Goal: Contribute content: Add original content to the website for others to see

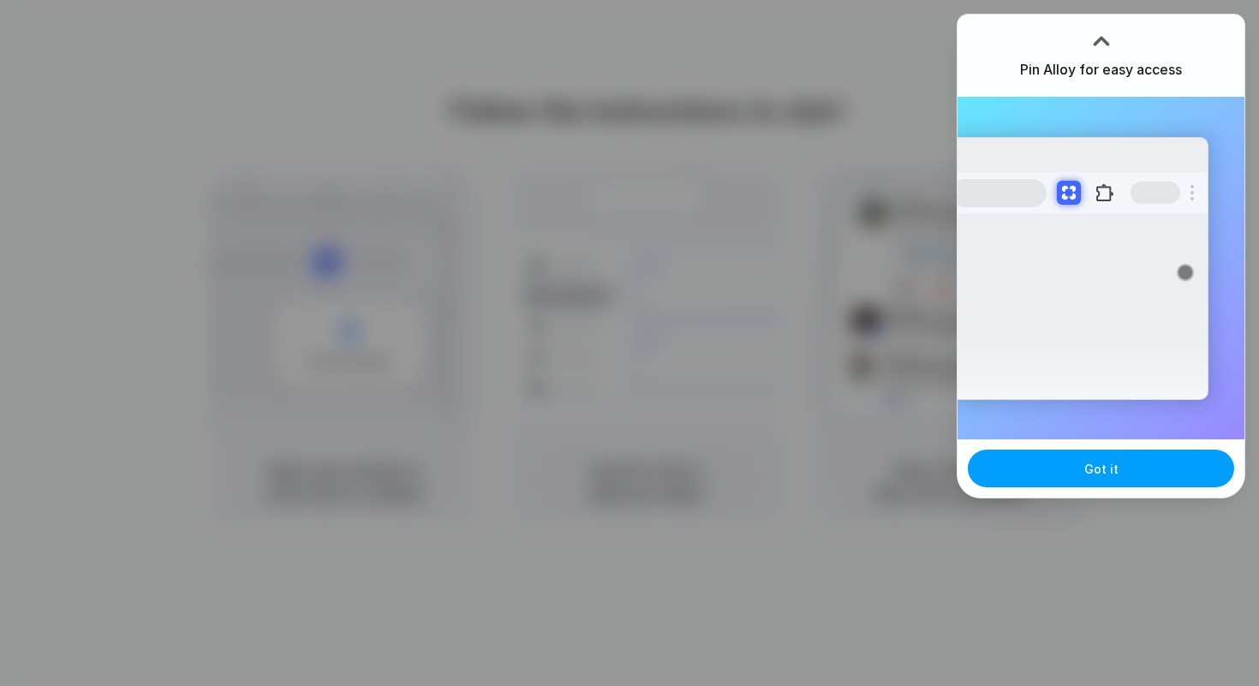
click at [1082, 475] on button "Got it" at bounding box center [1101, 469] width 266 height 38
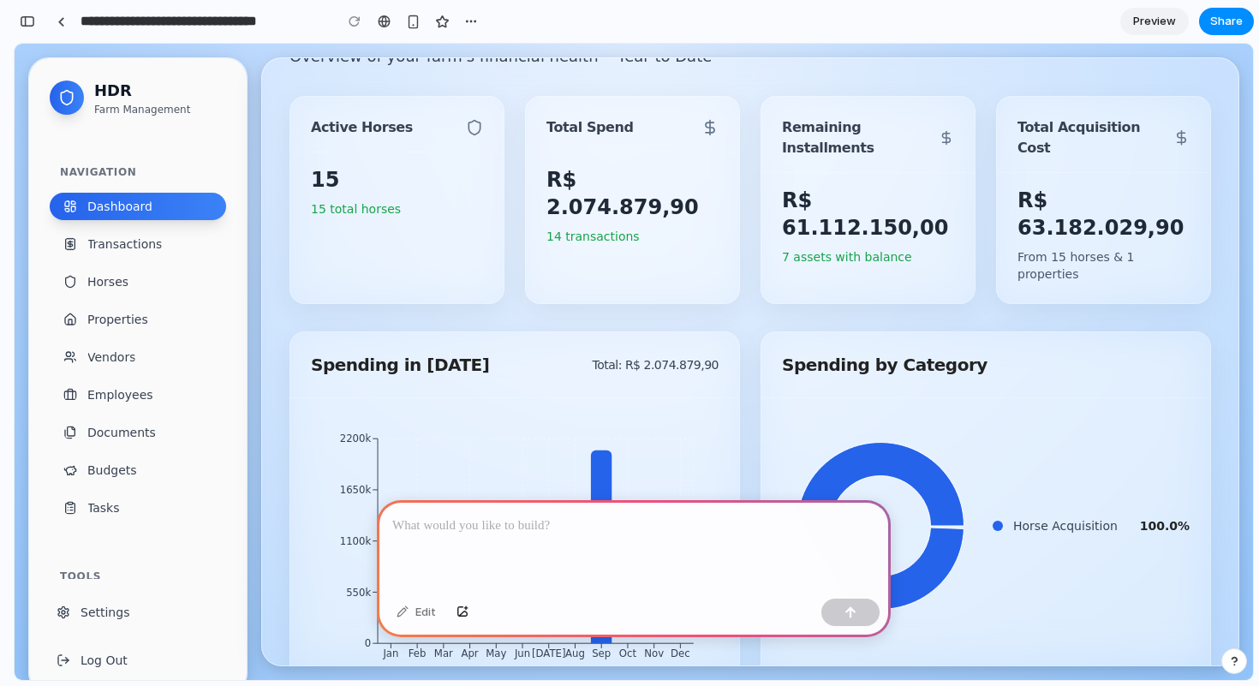
scroll to position [78, 0]
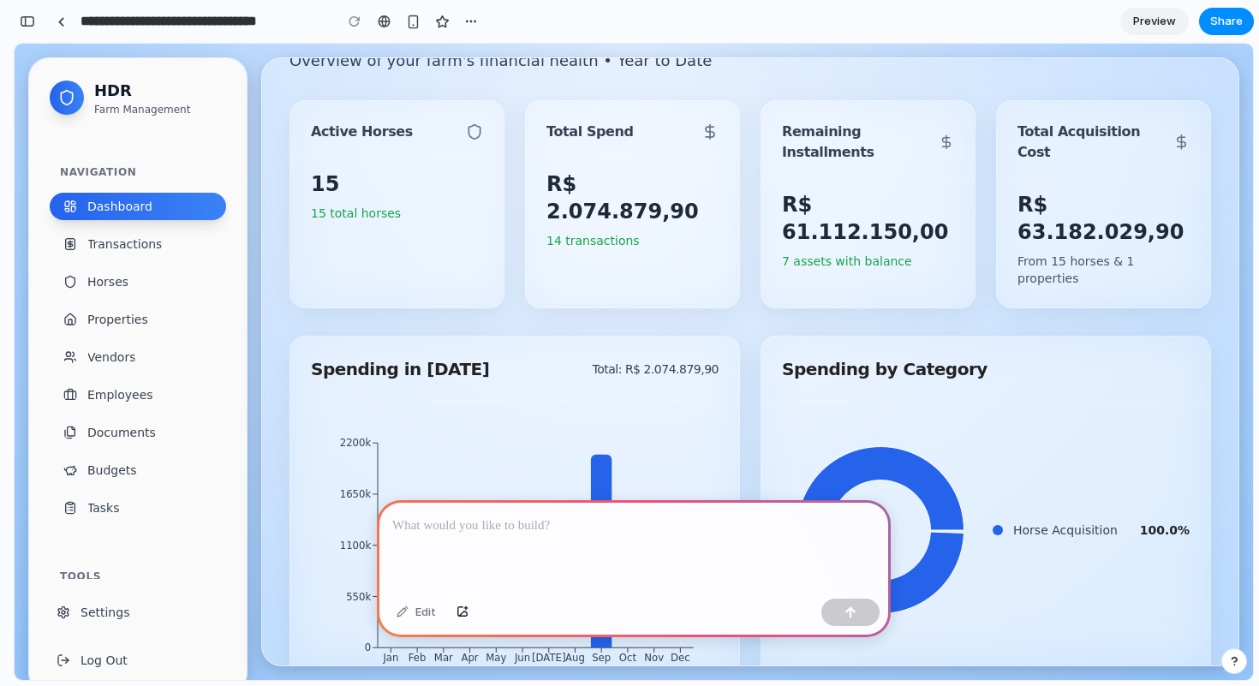
click at [414, 524] on p at bounding box center [633, 526] width 483 height 21
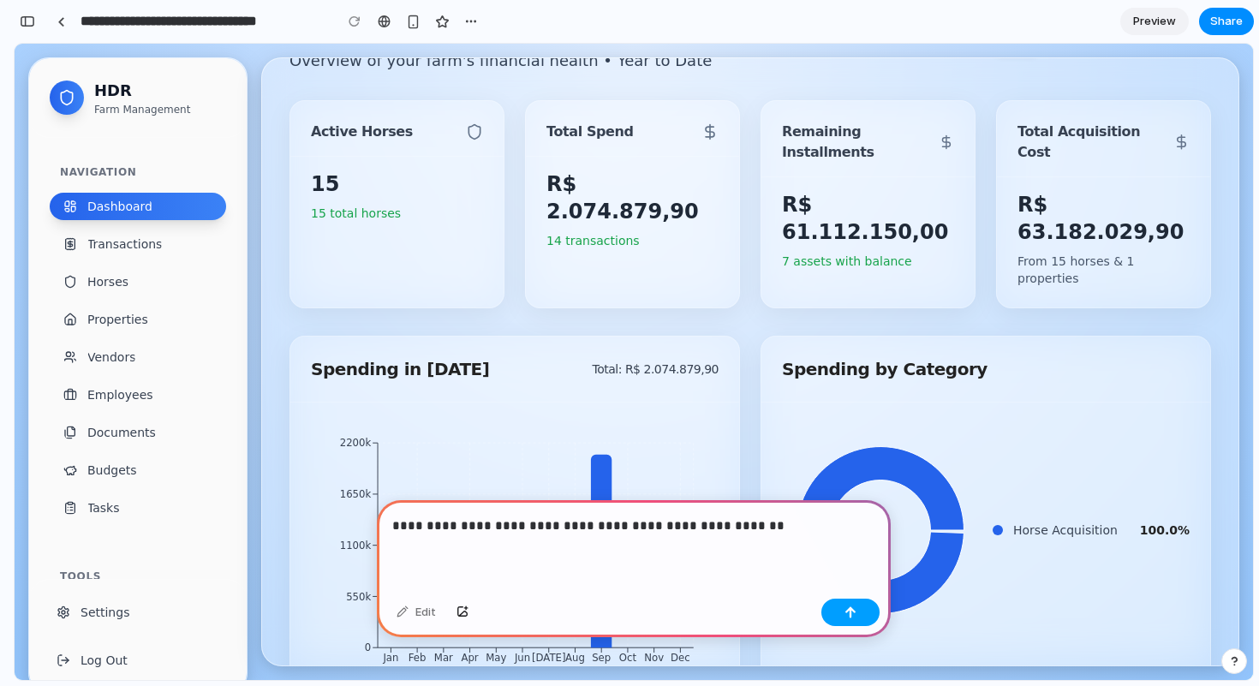
click at [851, 611] on div "button" at bounding box center [850, 612] width 12 height 12
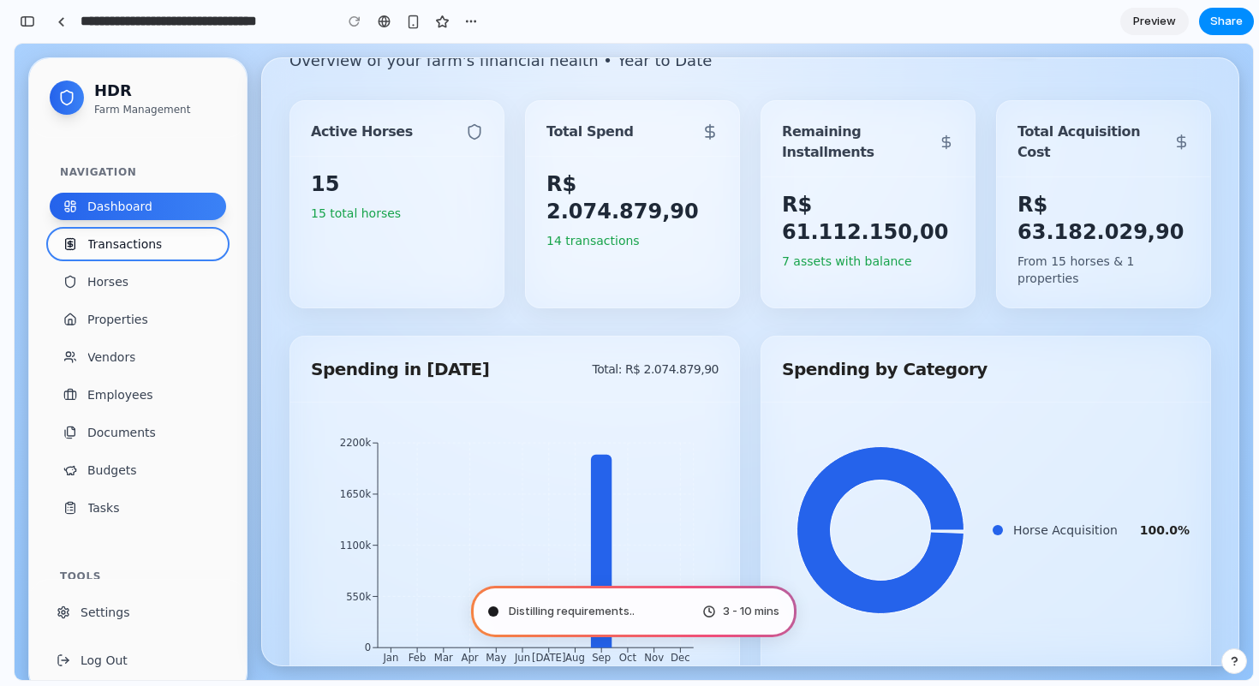
click at [134, 246] on span "Transactions" at bounding box center [124, 244] width 75 height 17
click at [135, 208] on span "Dashboard" at bounding box center [119, 206] width 65 height 17
click at [135, 242] on span "Transactions" at bounding box center [124, 244] width 75 height 17
click at [122, 277] on span "Horses" at bounding box center [107, 281] width 41 height 17
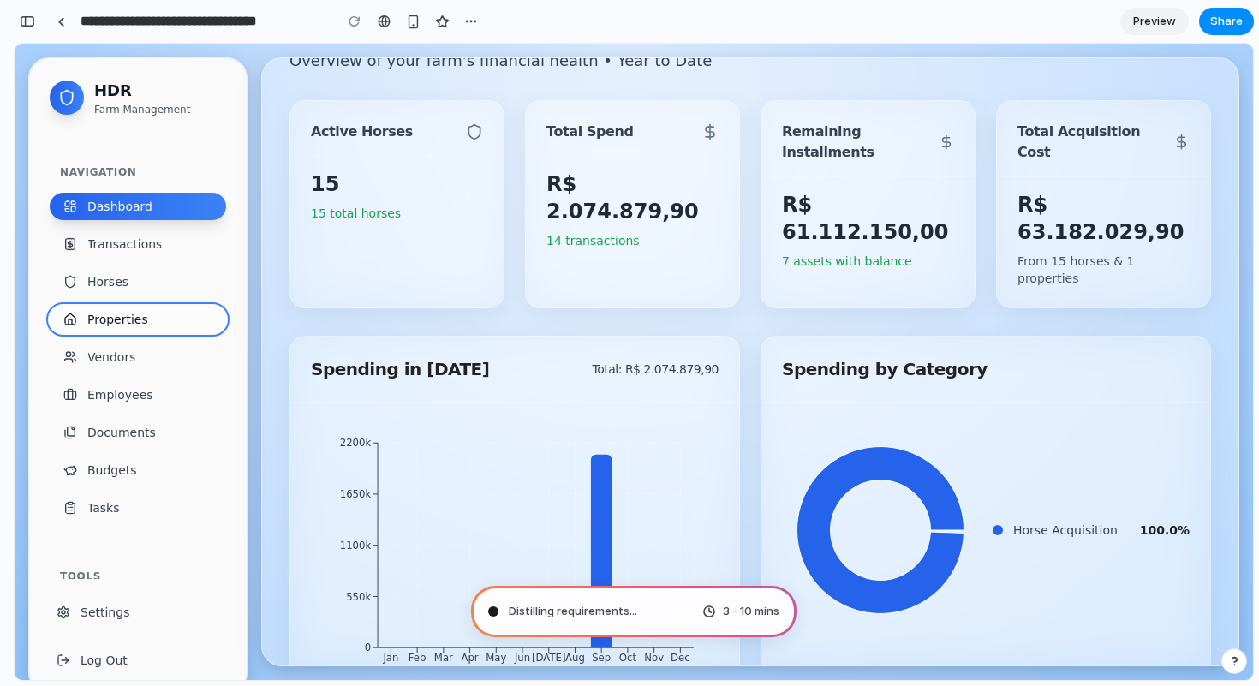
click at [120, 316] on span "Properties" at bounding box center [117, 319] width 61 height 17
click at [117, 356] on span "Vendors" at bounding box center [111, 357] width 48 height 17
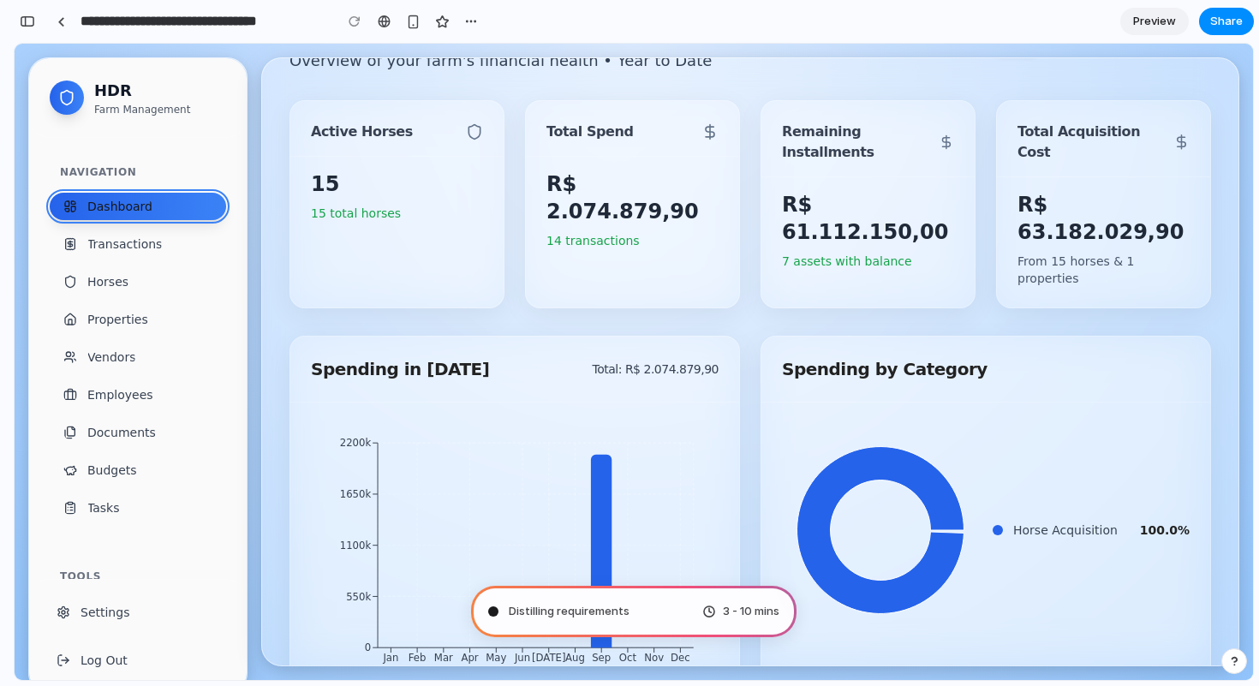
click at [131, 206] on span "Dashboard" at bounding box center [119, 206] width 65 height 17
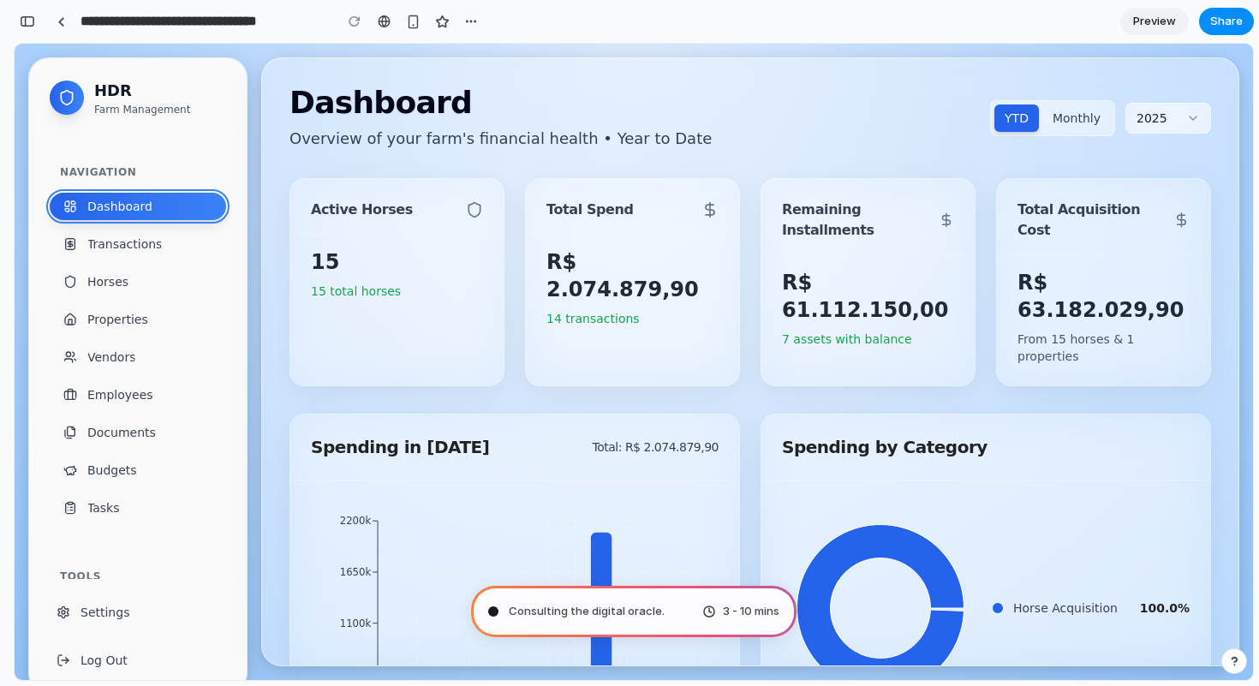
type input "**********"
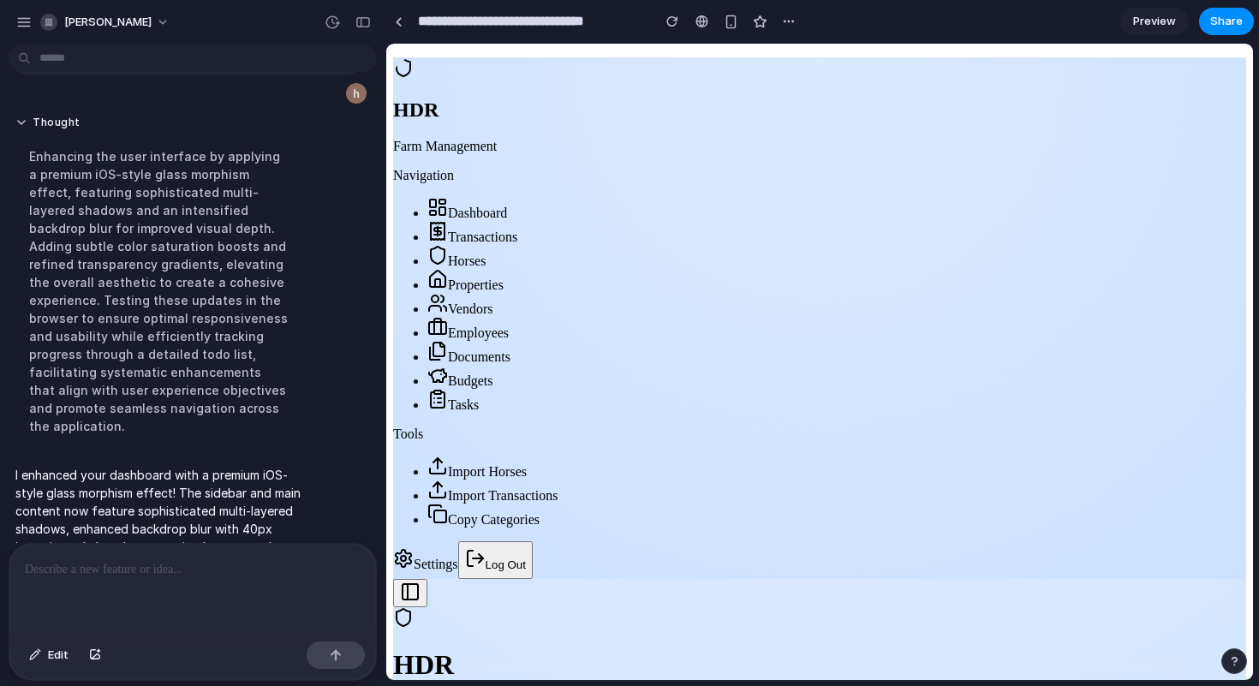
scroll to position [188, 0]
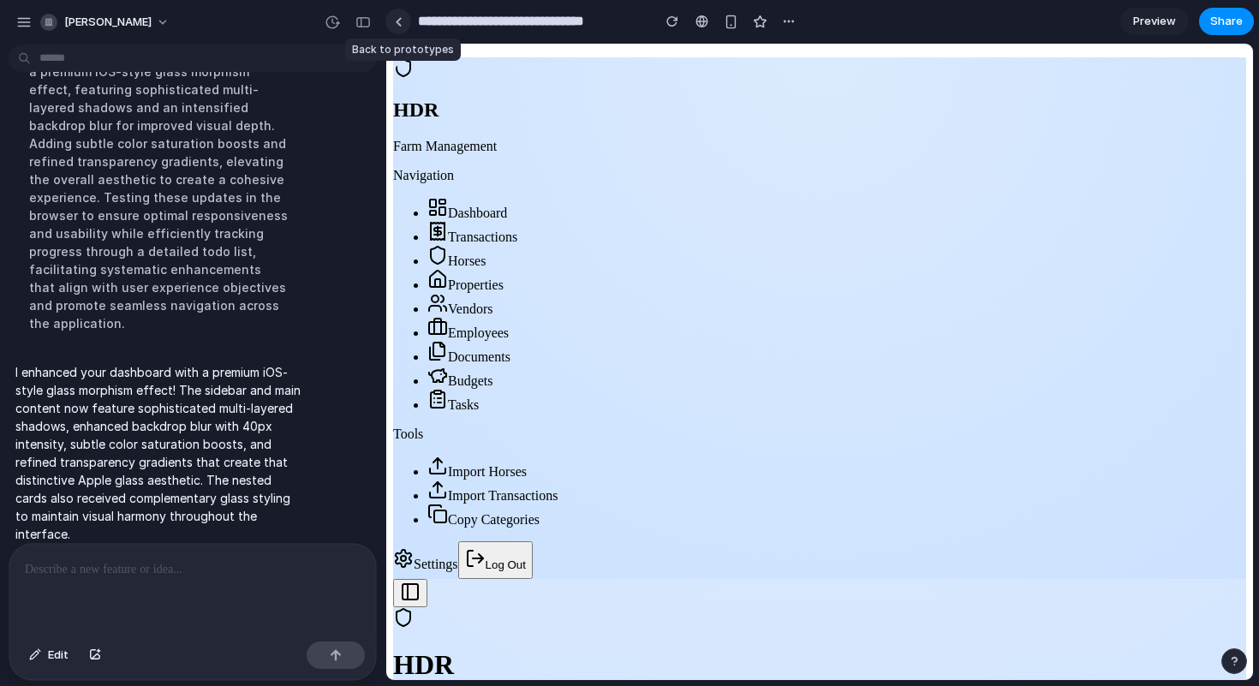
click at [398, 23] on div at bounding box center [399, 21] width 8 height 9
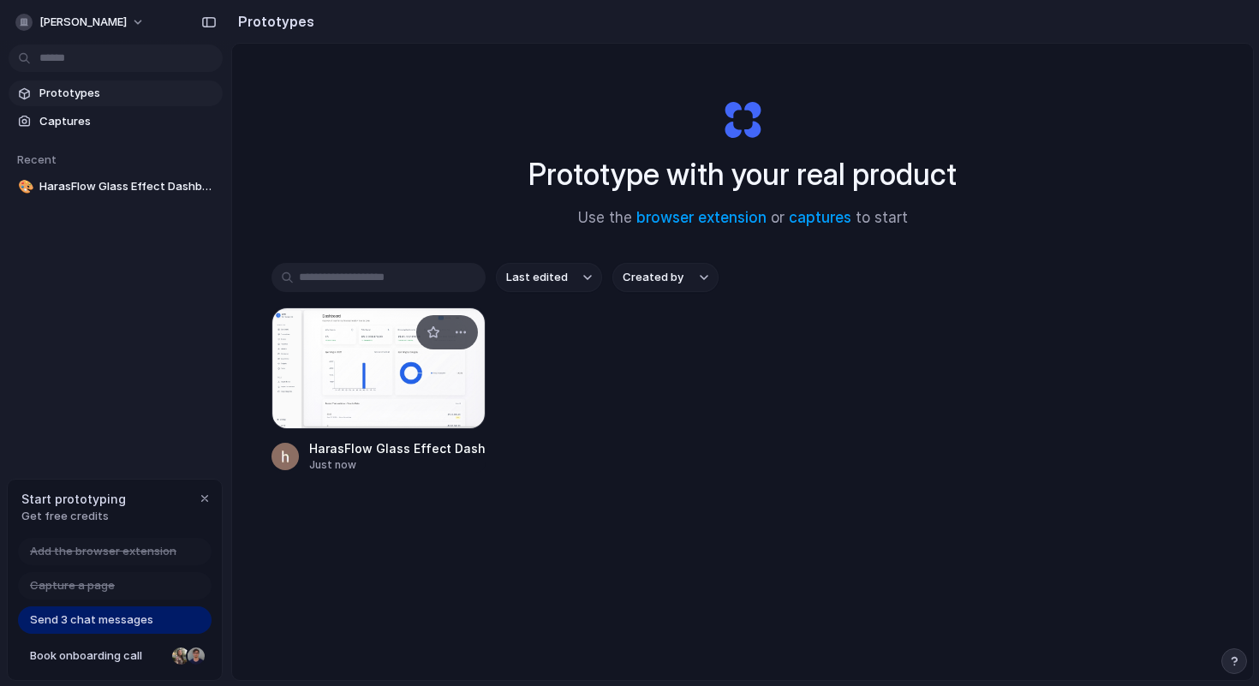
click at [386, 361] on div at bounding box center [378, 368] width 214 height 122
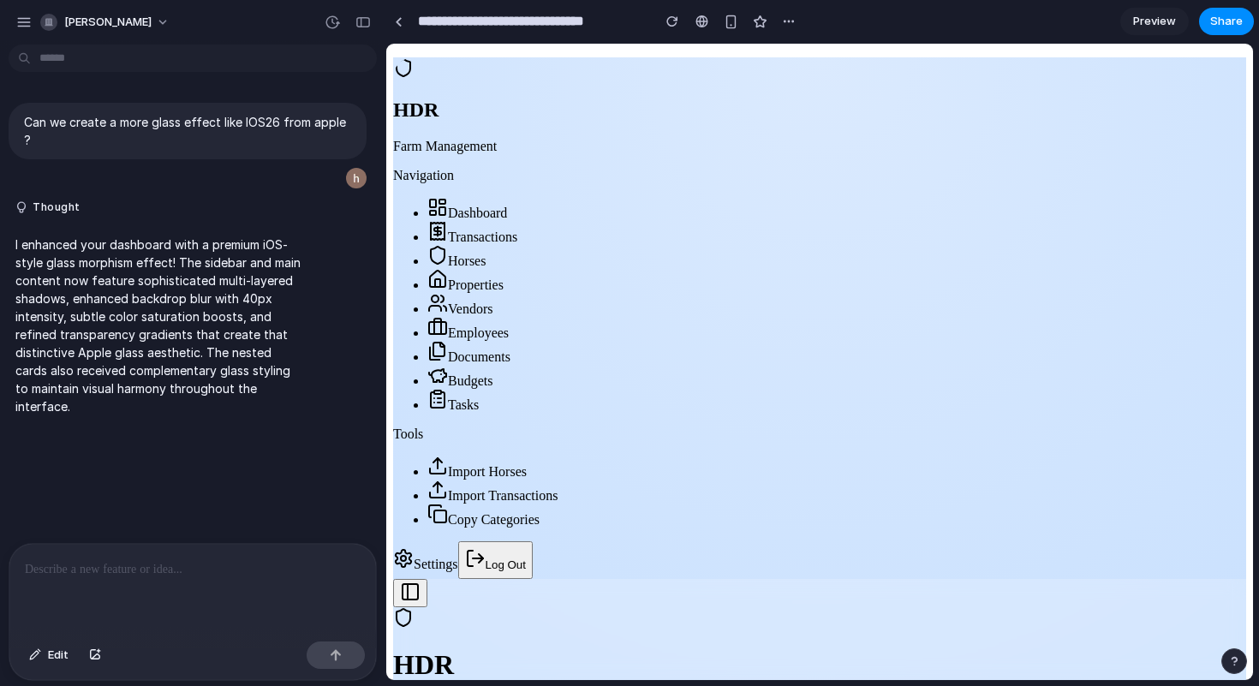
scroll to position [87, 0]
click at [427, 579] on button at bounding box center [410, 593] width 34 height 28
click at [1161, 19] on span "Preview" at bounding box center [1154, 21] width 43 height 17
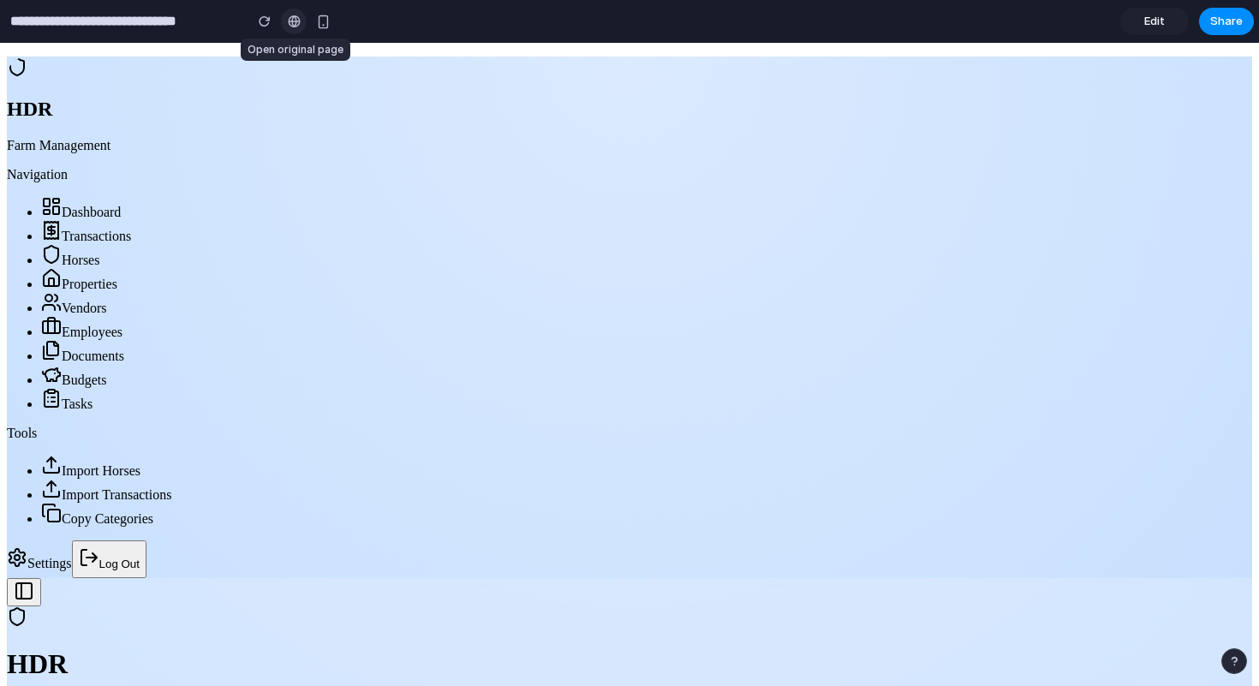
click at [292, 23] on div at bounding box center [294, 22] width 13 height 14
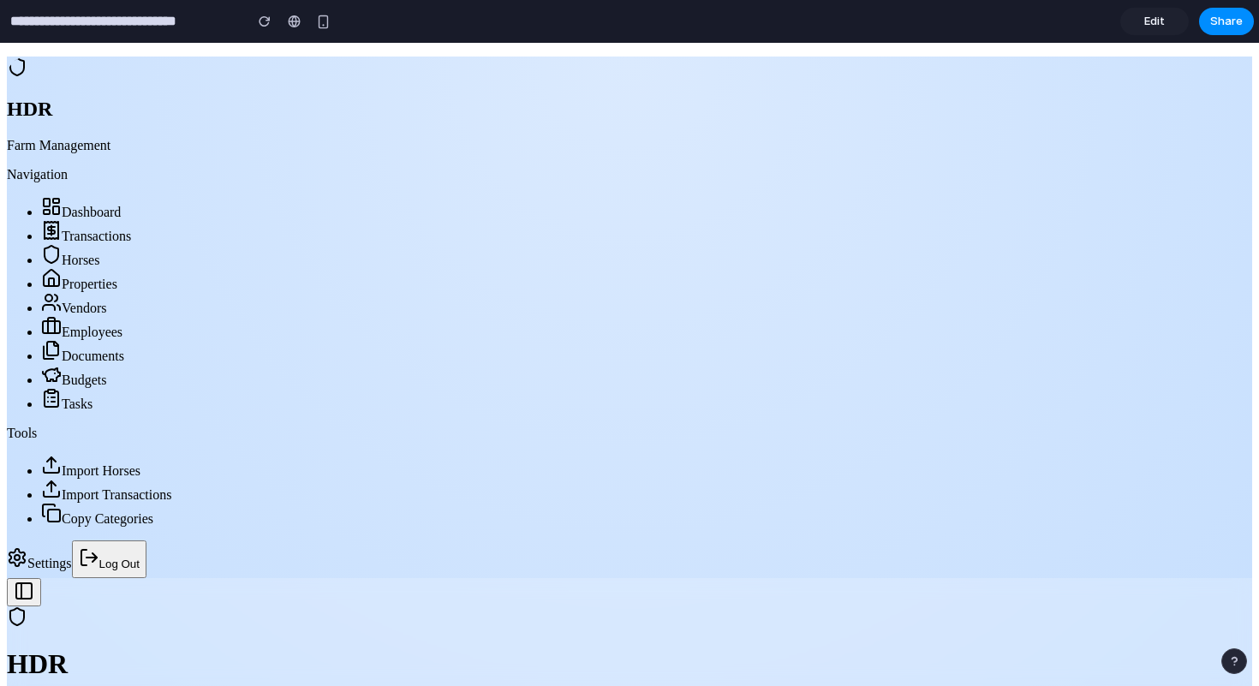
scroll to position [635, 0]
click at [69, 21] on input "**********" at bounding box center [122, 21] width 231 height 31
click at [1156, 21] on span "Edit" at bounding box center [1154, 21] width 21 height 17
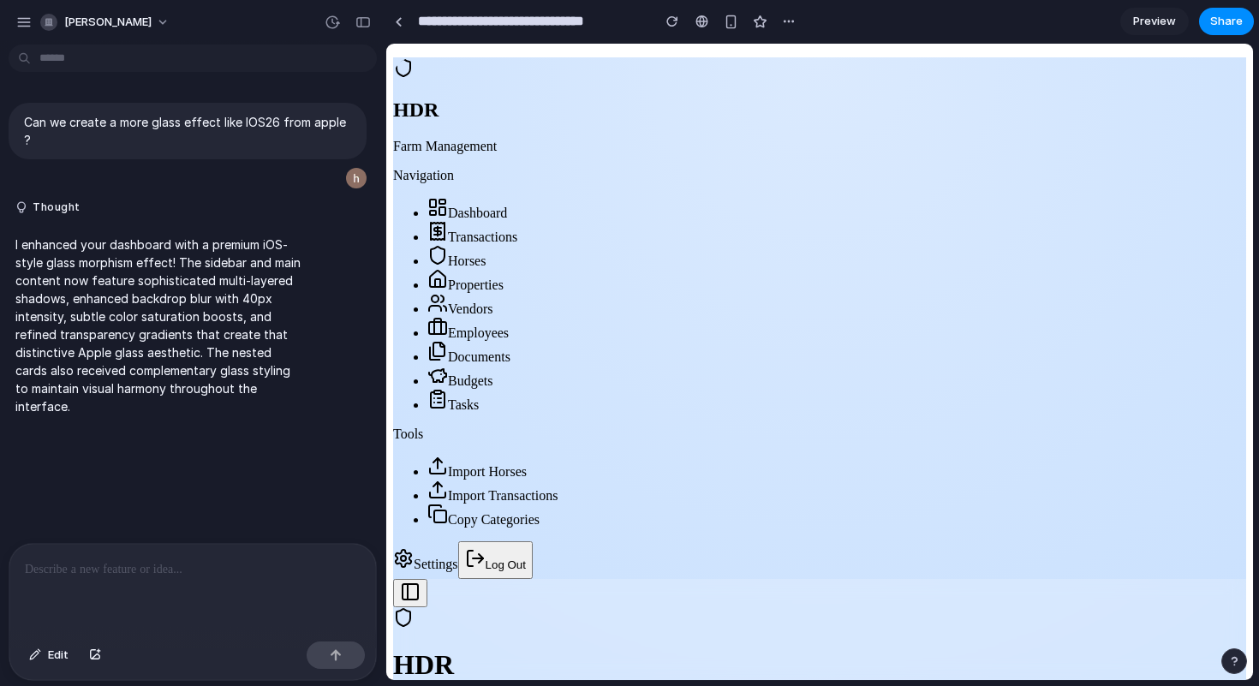
click at [486, 212] on span "Dashboard" at bounding box center [477, 213] width 59 height 15
click at [490, 206] on span "Dashboard" at bounding box center [477, 213] width 59 height 15
click at [514, 244] on span "Transactions" at bounding box center [482, 237] width 69 height 15
click at [102, 567] on p at bounding box center [193, 569] width 336 height 21
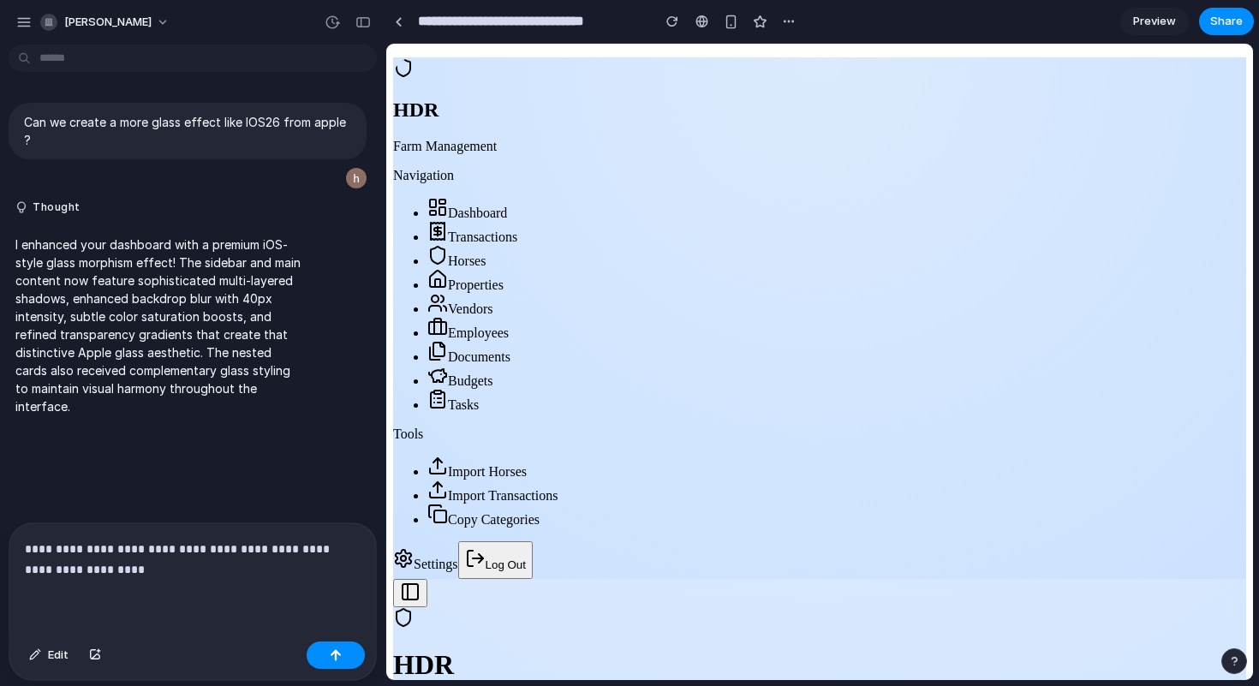
click at [334, 546] on p "**********" at bounding box center [193, 559] width 336 height 41
click at [342, 661] on button "button" at bounding box center [336, 654] width 58 height 27
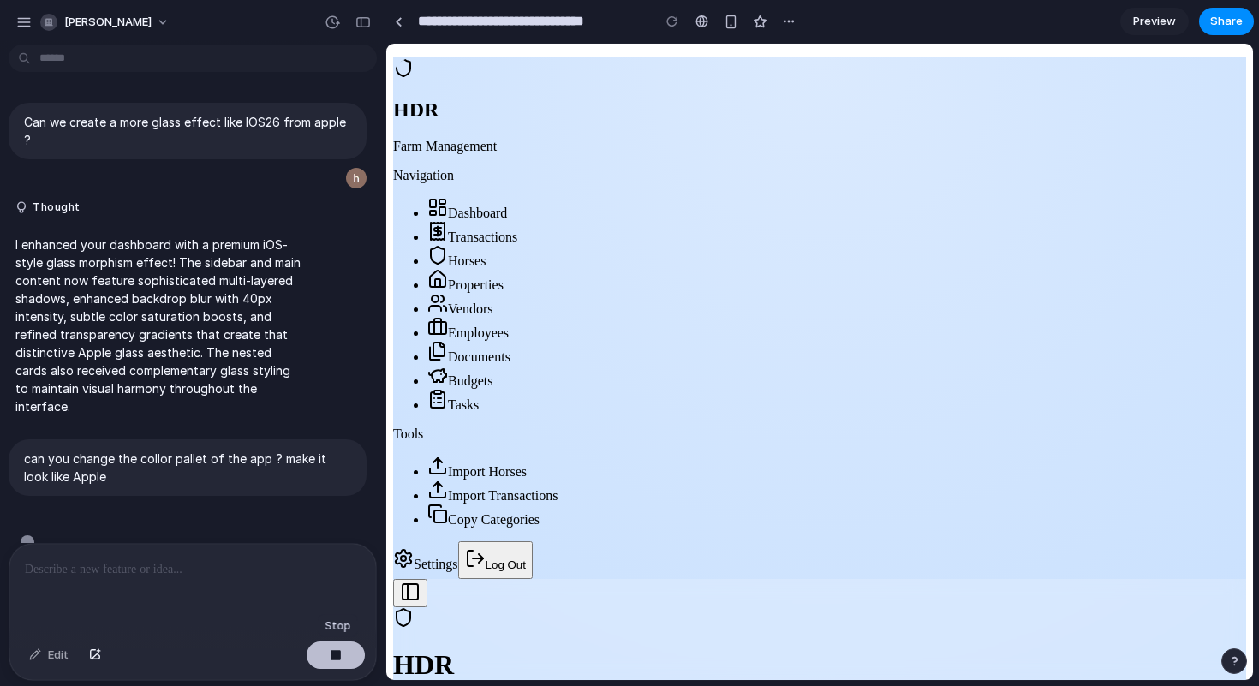
scroll to position [30, 0]
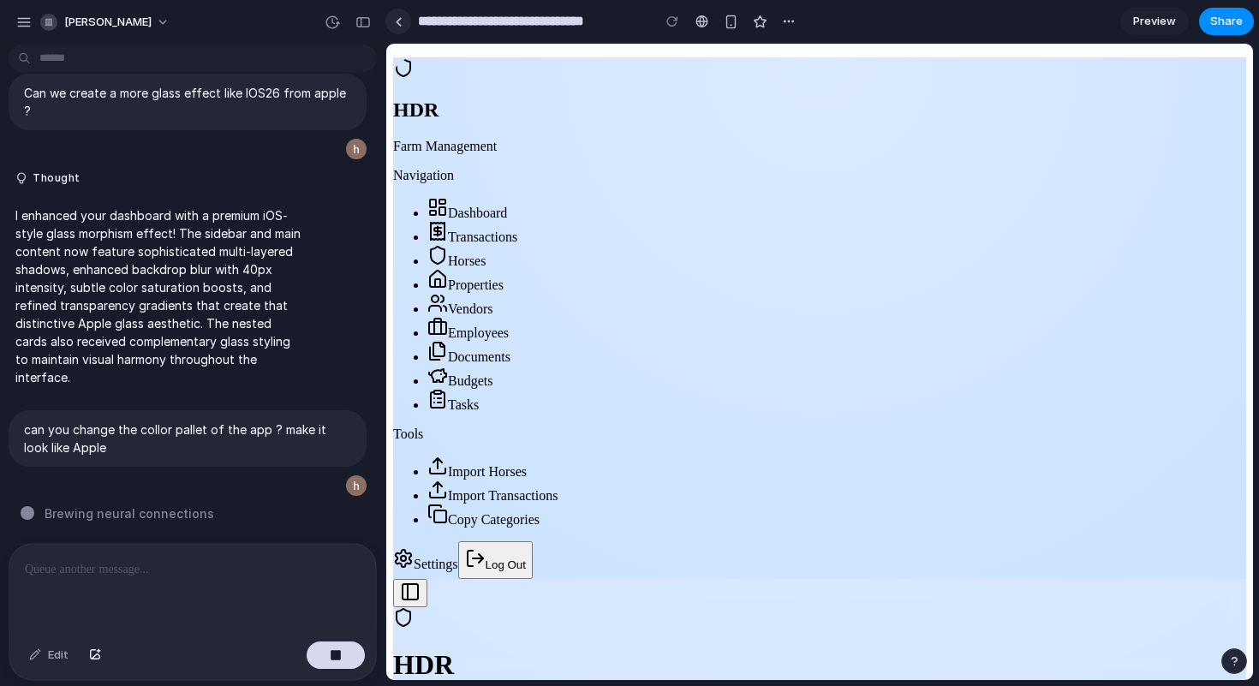
click at [403, 27] on link at bounding box center [398, 22] width 26 height 26
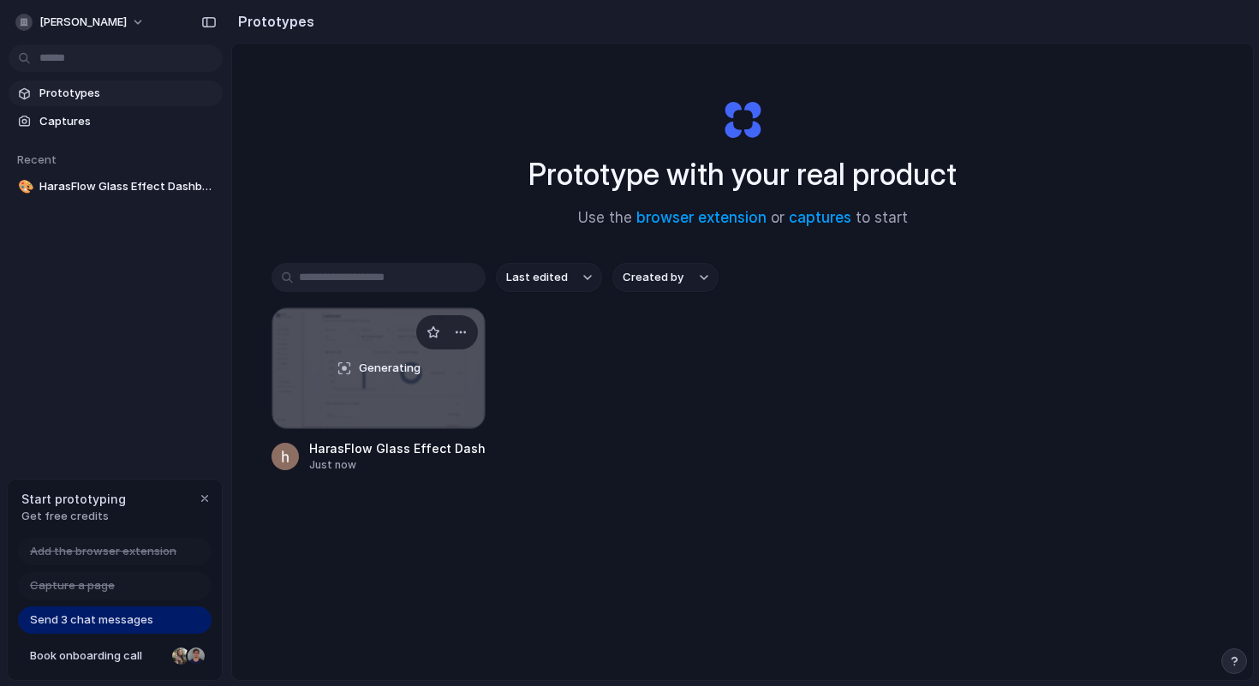
click at [379, 349] on div "Generating" at bounding box center [378, 368] width 212 height 120
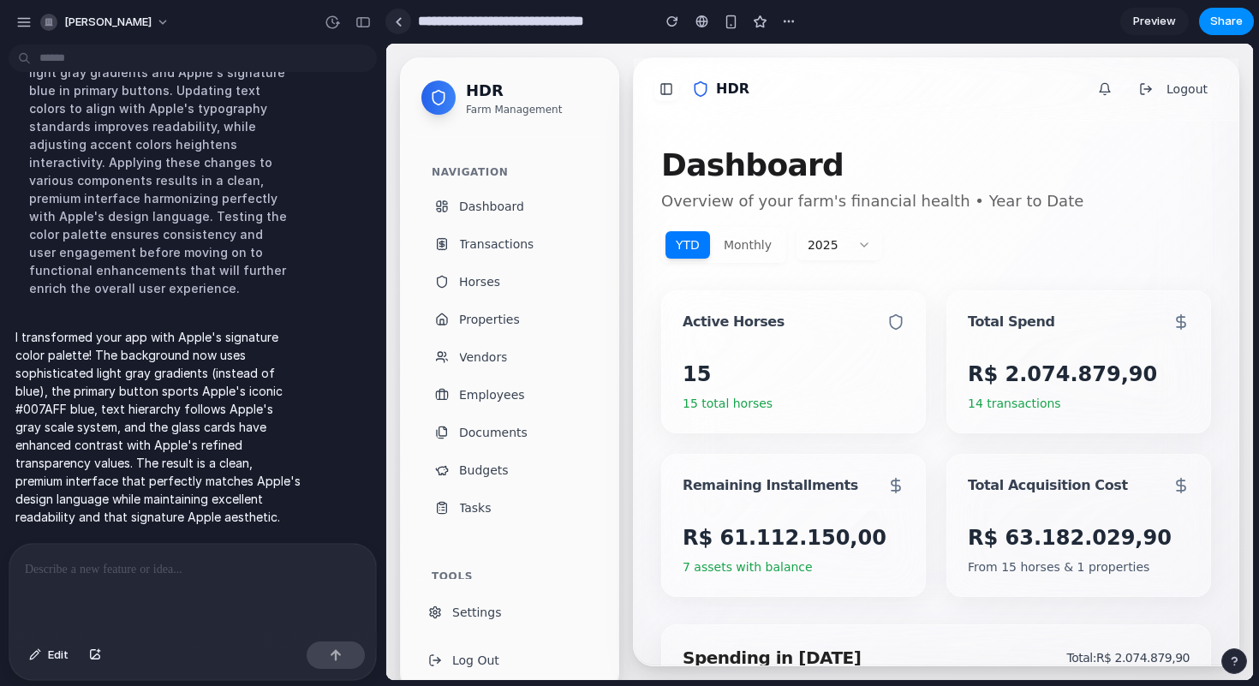
click at [403, 20] on link at bounding box center [398, 22] width 26 height 26
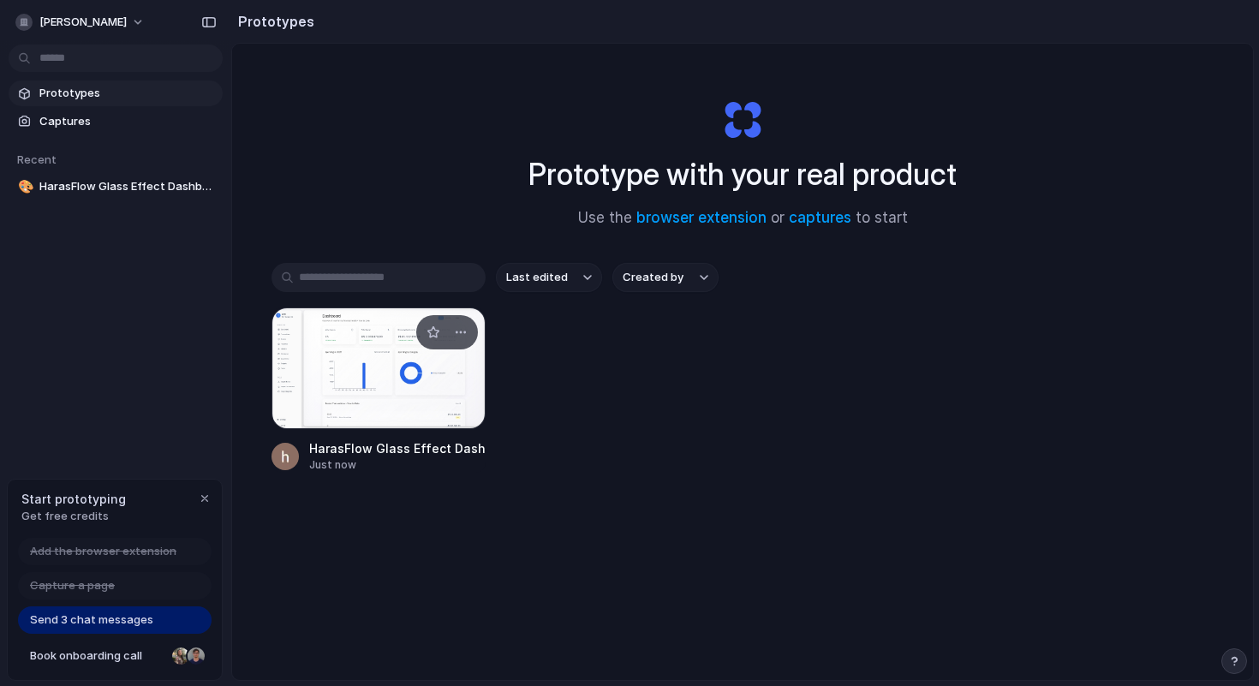
click at [388, 370] on div at bounding box center [378, 368] width 214 height 122
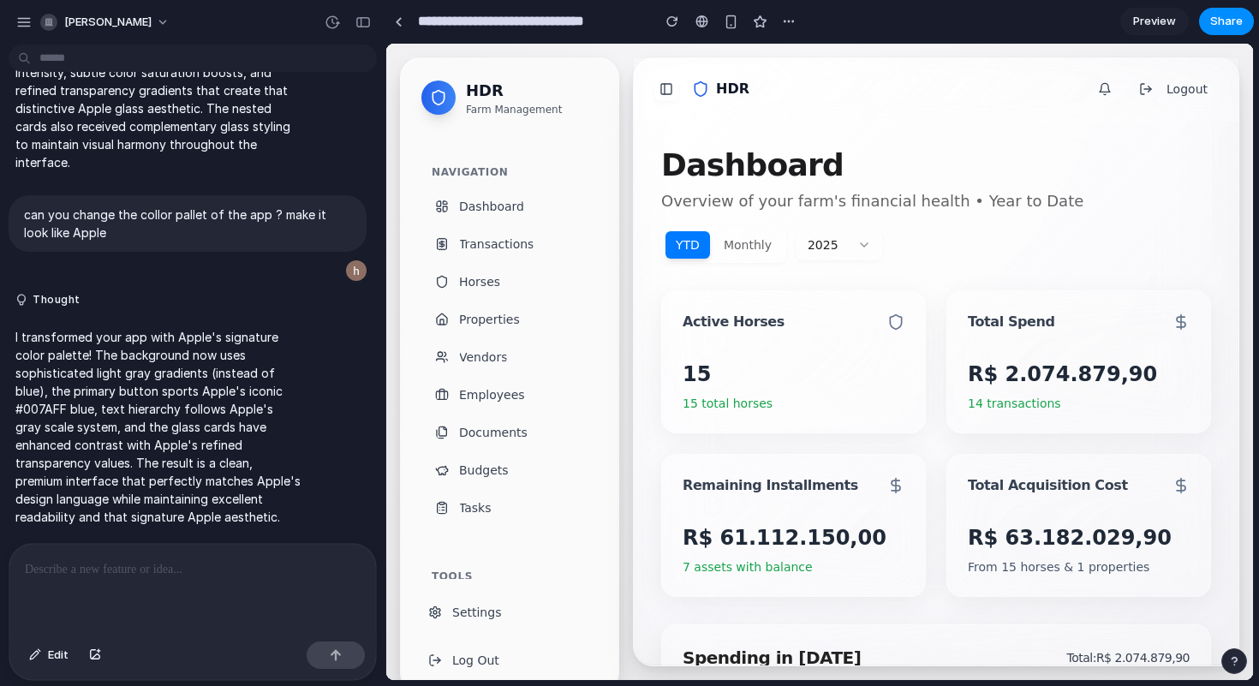
click at [1153, 21] on span "Preview" at bounding box center [1154, 21] width 43 height 17
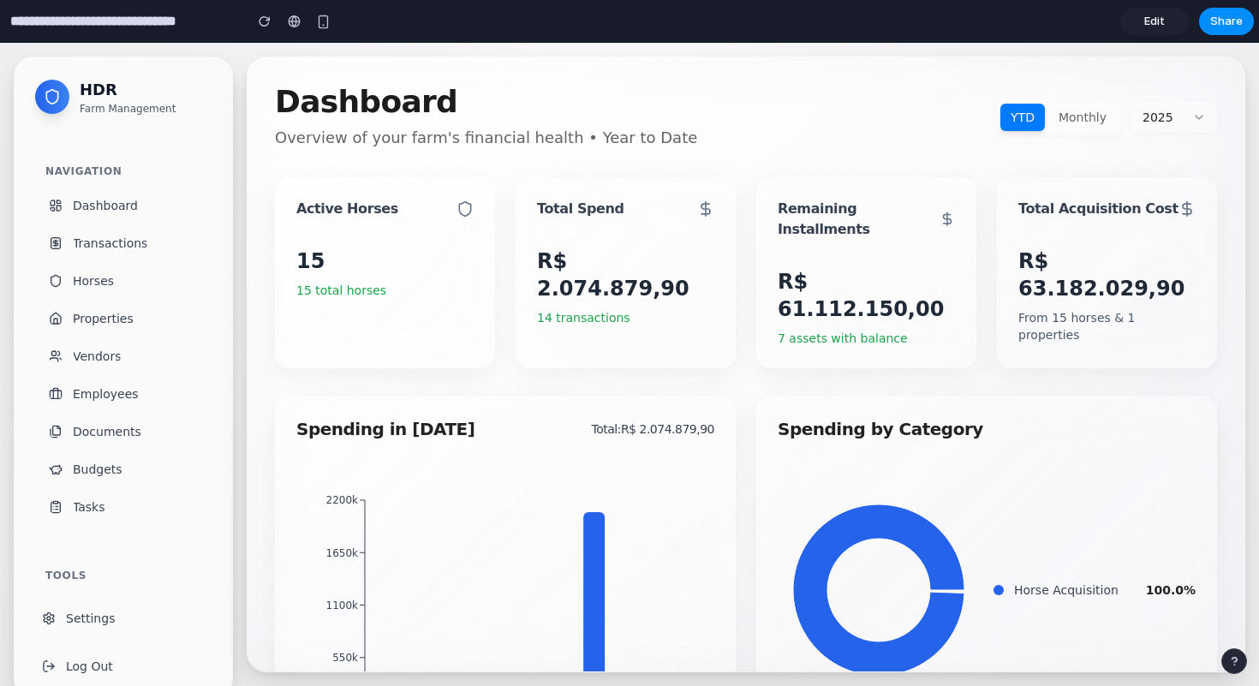
click at [1088, 122] on button "Monthly" at bounding box center [1082, 117] width 69 height 27
click at [1032, 116] on button "YTD" at bounding box center [1022, 117] width 45 height 27
click at [1161, 22] on span "Edit" at bounding box center [1154, 21] width 21 height 17
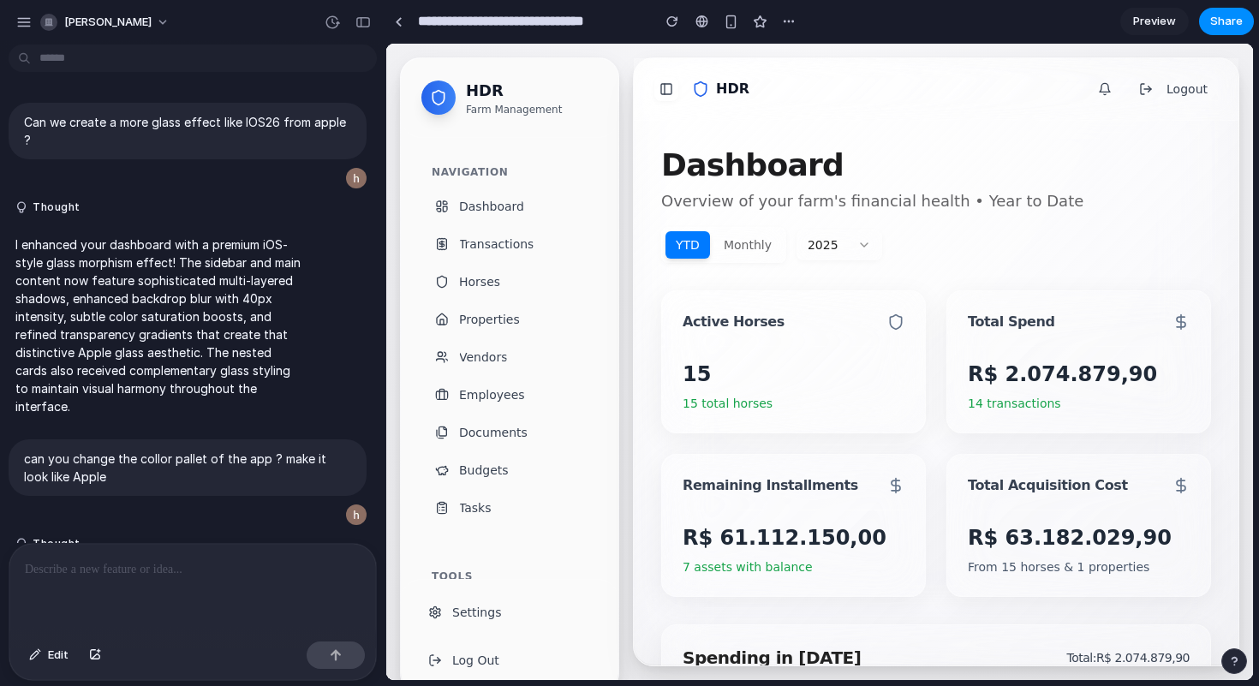
scroll to position [244, 0]
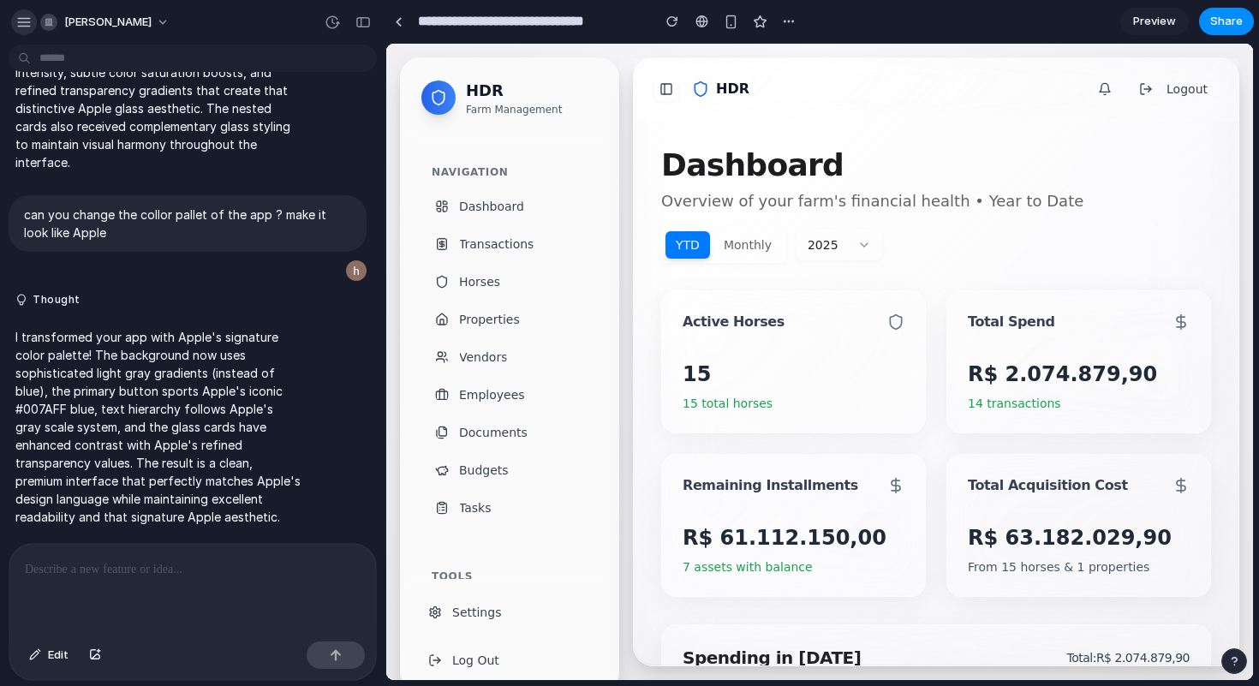
click at [27, 26] on div "button" at bounding box center [23, 22] width 15 height 15
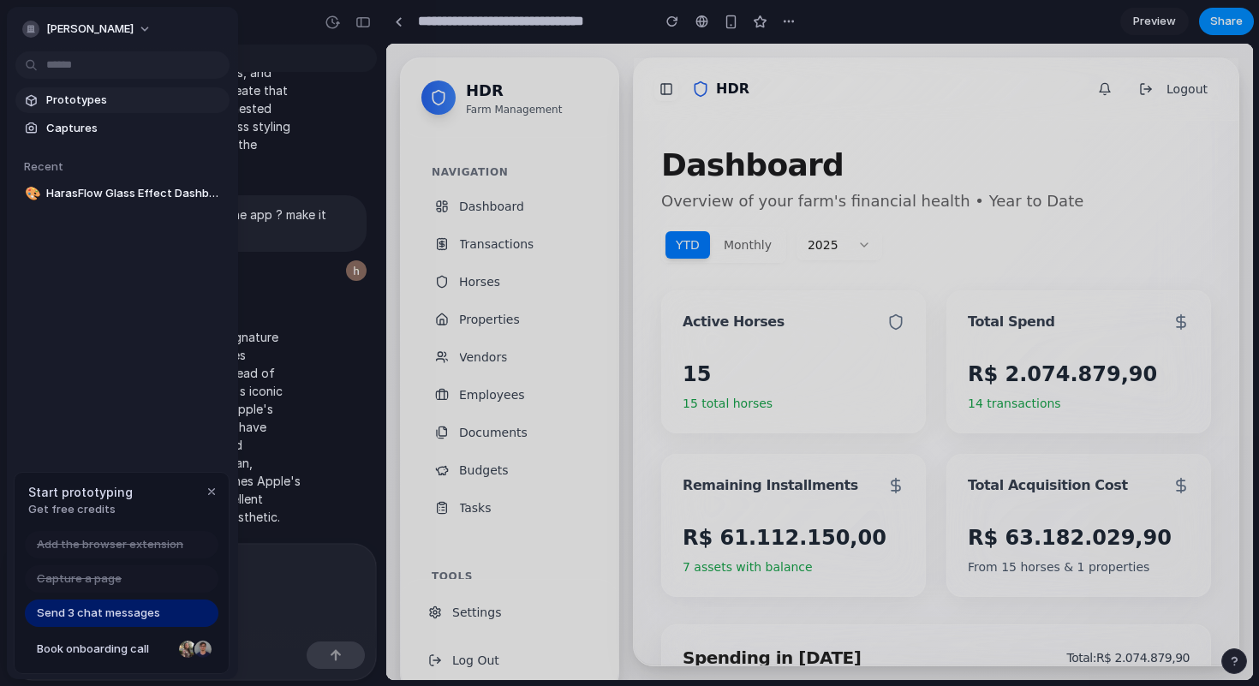
click at [71, 99] on span "Prototypes" at bounding box center [134, 100] width 176 height 17
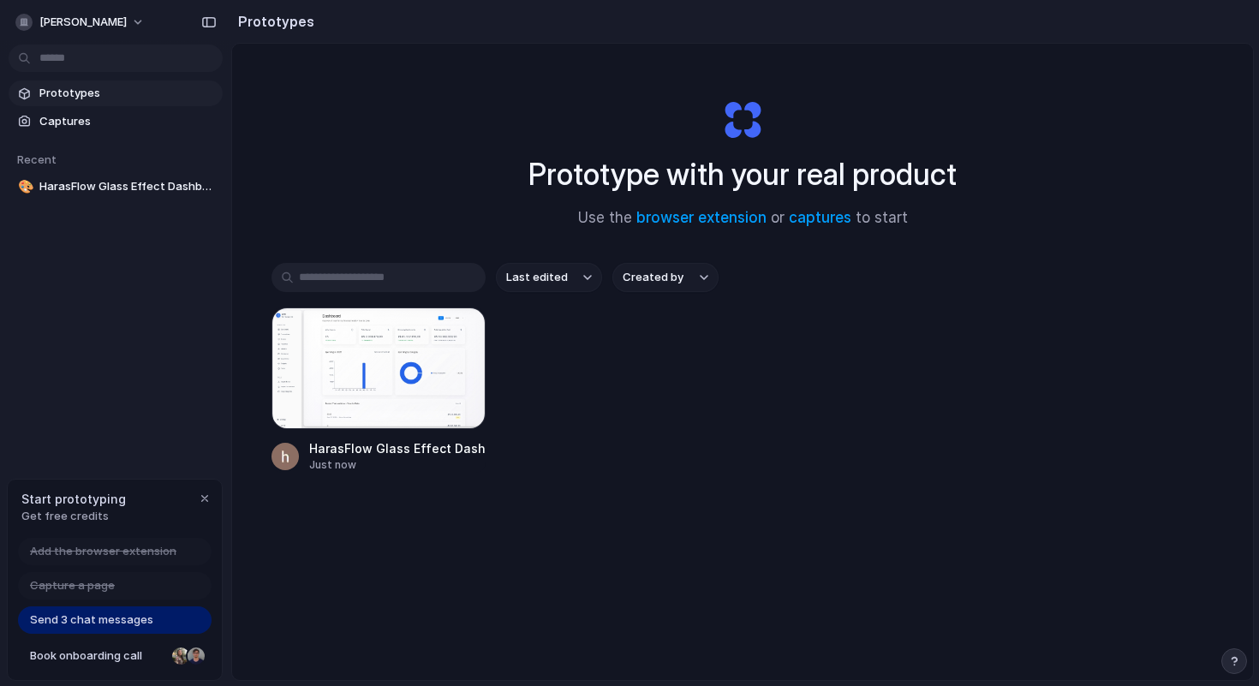
click at [102, 552] on span "Add the browser extension" at bounding box center [103, 551] width 146 height 17
click at [79, 623] on span "Send 3 chat messages" at bounding box center [91, 620] width 123 height 17
click at [816, 218] on link "captures" at bounding box center [820, 217] width 63 height 17
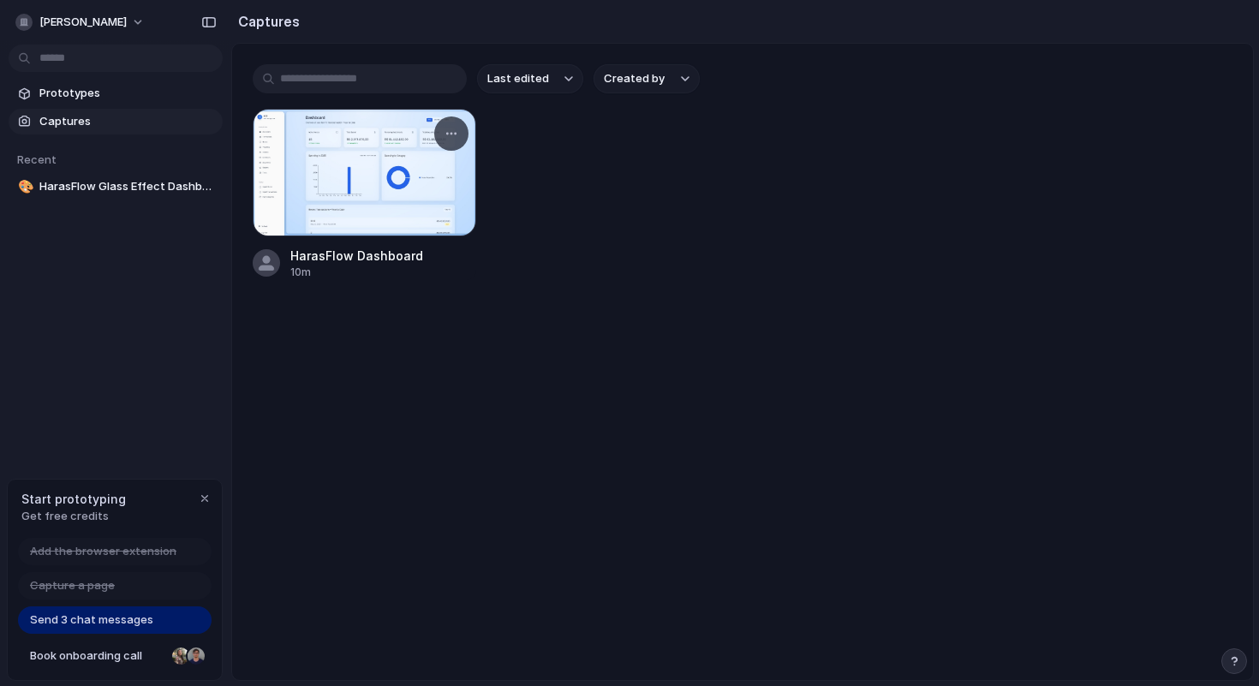
click at [381, 161] on div at bounding box center [365, 173] width 224 height 128
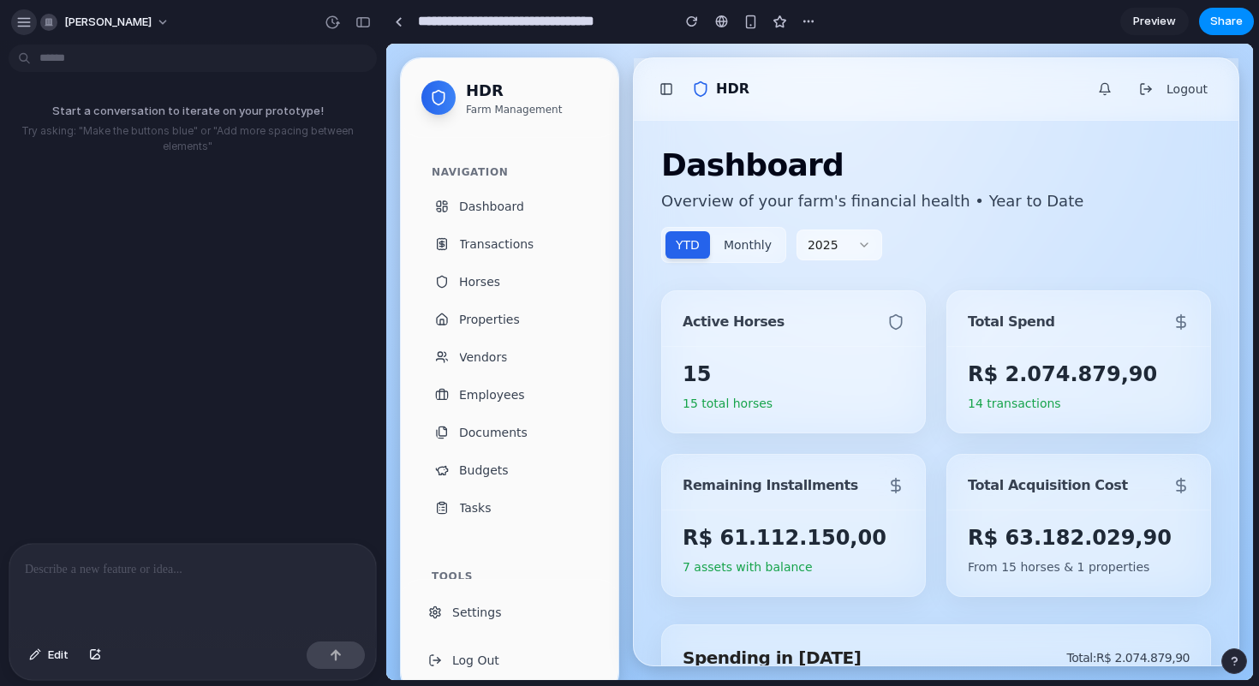
click at [20, 17] on div "button" at bounding box center [23, 22] width 15 height 15
